Goal: Ask a question

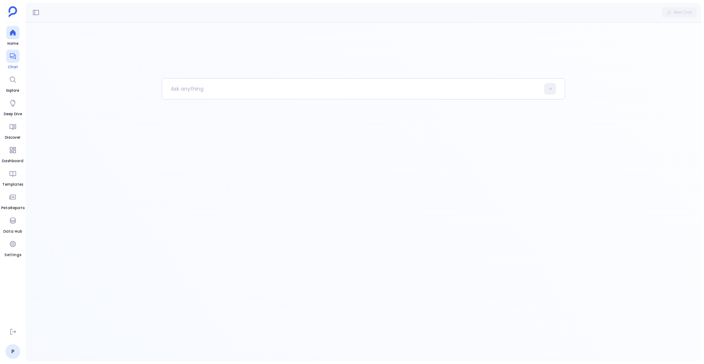
click at [13, 56] on icon at bounding box center [12, 55] width 7 height 7
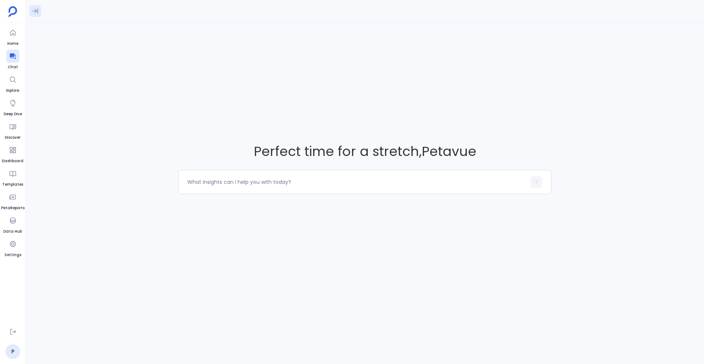
click at [37, 9] on icon at bounding box center [35, 10] width 7 height 7
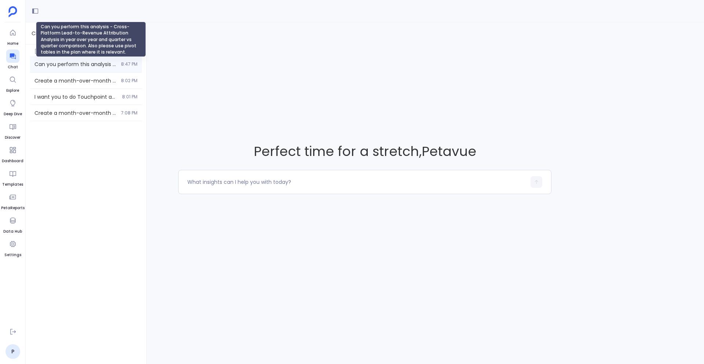
click at [49, 65] on span "Can you perform this analysis - Cross-Platform Lead-to-Revenue Attribution Anal…" at bounding box center [75, 63] width 82 height 7
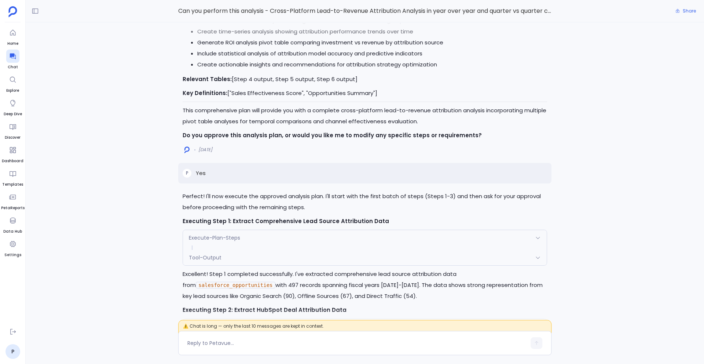
scroll to position [-6870, 0]
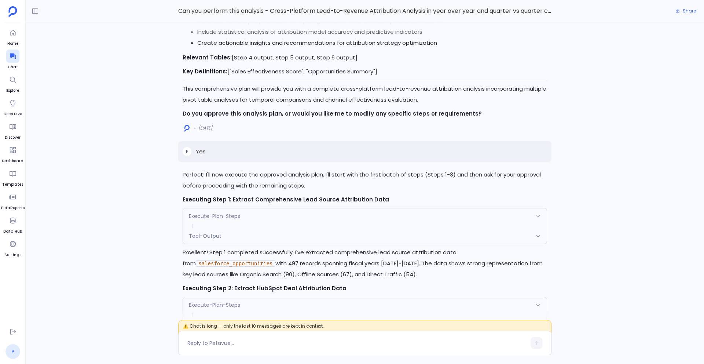
click at [14, 354] on link "P" at bounding box center [12, 351] width 15 height 15
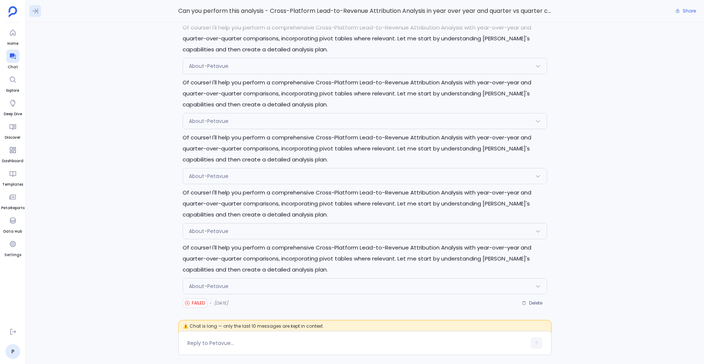
click at [34, 12] on icon at bounding box center [35, 10] width 7 height 7
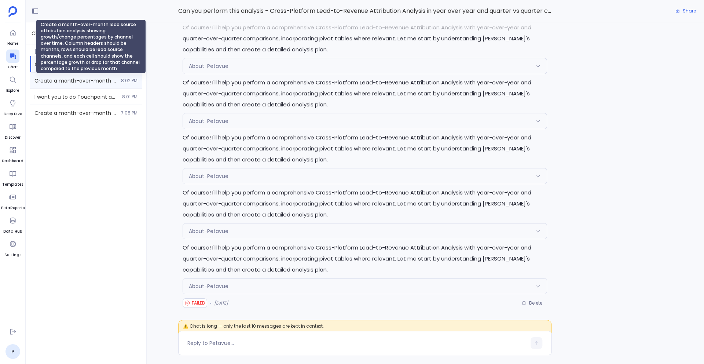
click at [52, 82] on span "Create a month-over-month lead source attribution analysis showing growth/chang…" at bounding box center [75, 80] width 82 height 7
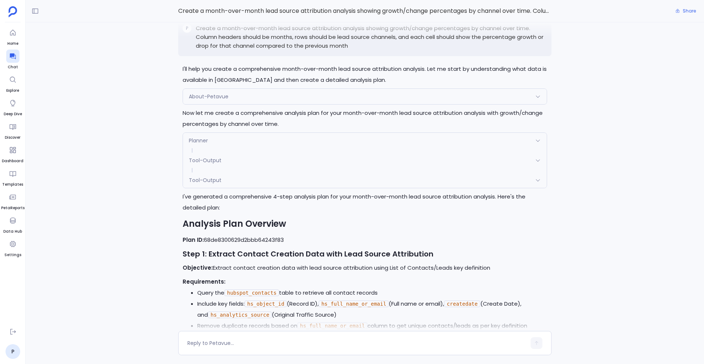
scroll to position [-1489, 0]
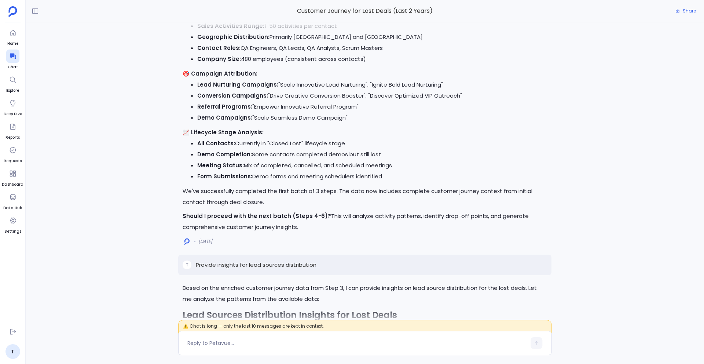
scroll to position [-3780, 0]
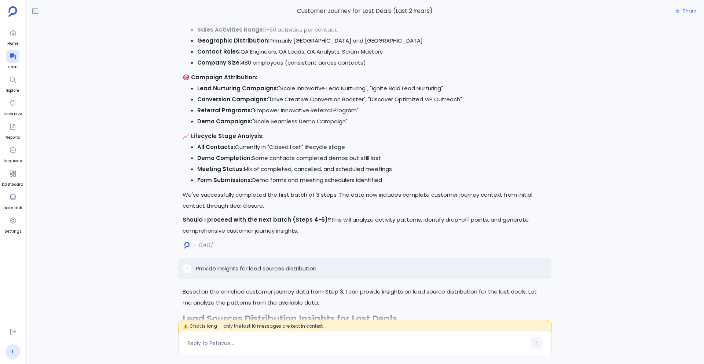
click at [12, 351] on link "T" at bounding box center [12, 351] width 15 height 15
